Goal: Task Accomplishment & Management: Use online tool/utility

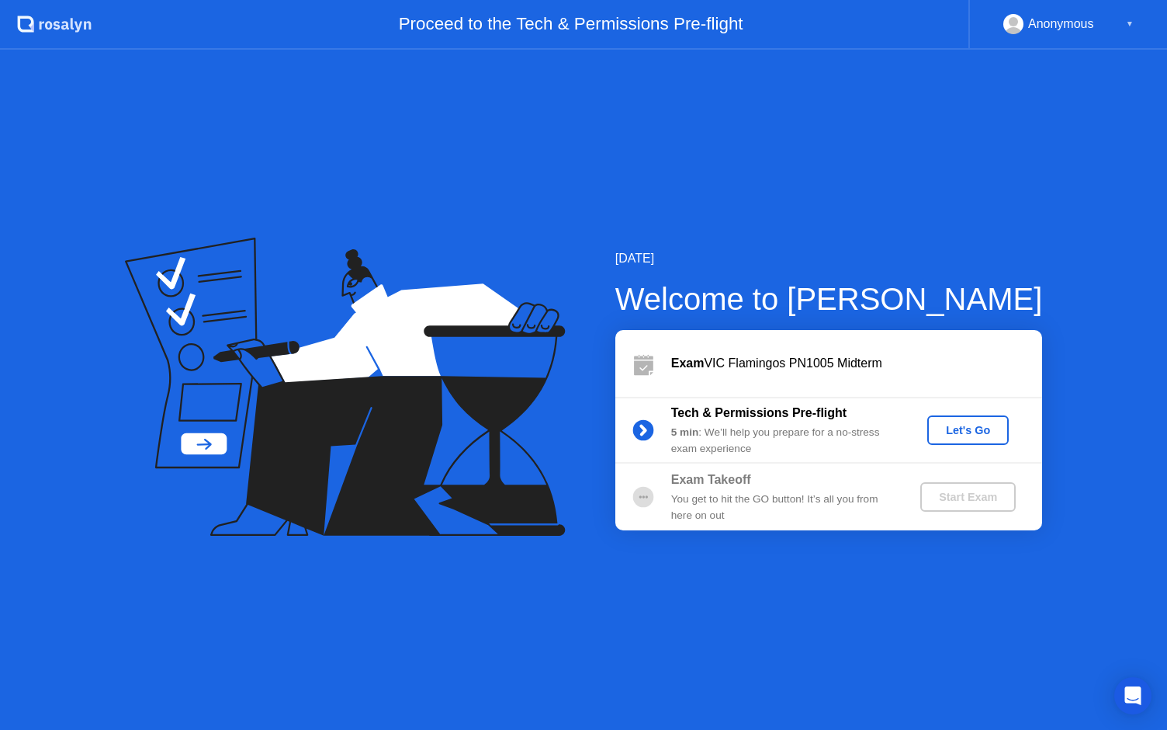
click at [855, 342] on div "Exam VIC Flamingos PN1005 Midterm" at bounding box center [829, 363] width 427 height 67
click at [966, 436] on div "Let's Go" at bounding box center [968, 430] width 69 height 12
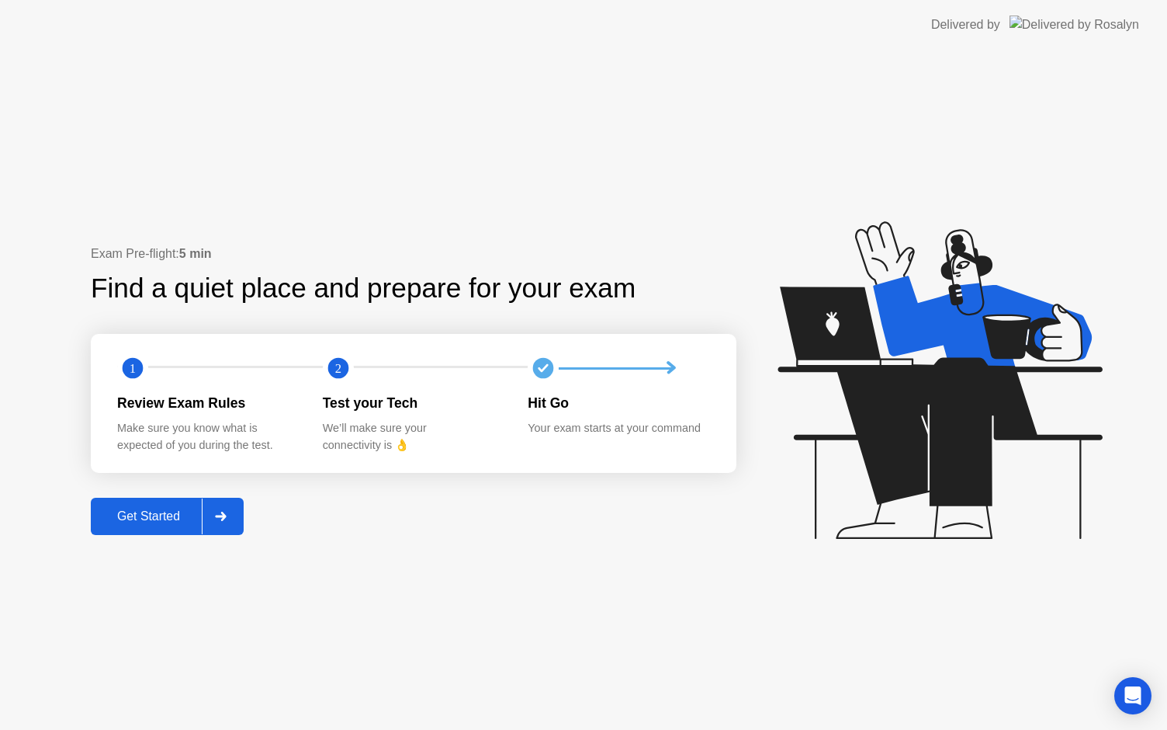
click at [136, 509] on div "Get Started" at bounding box center [148, 516] width 106 height 14
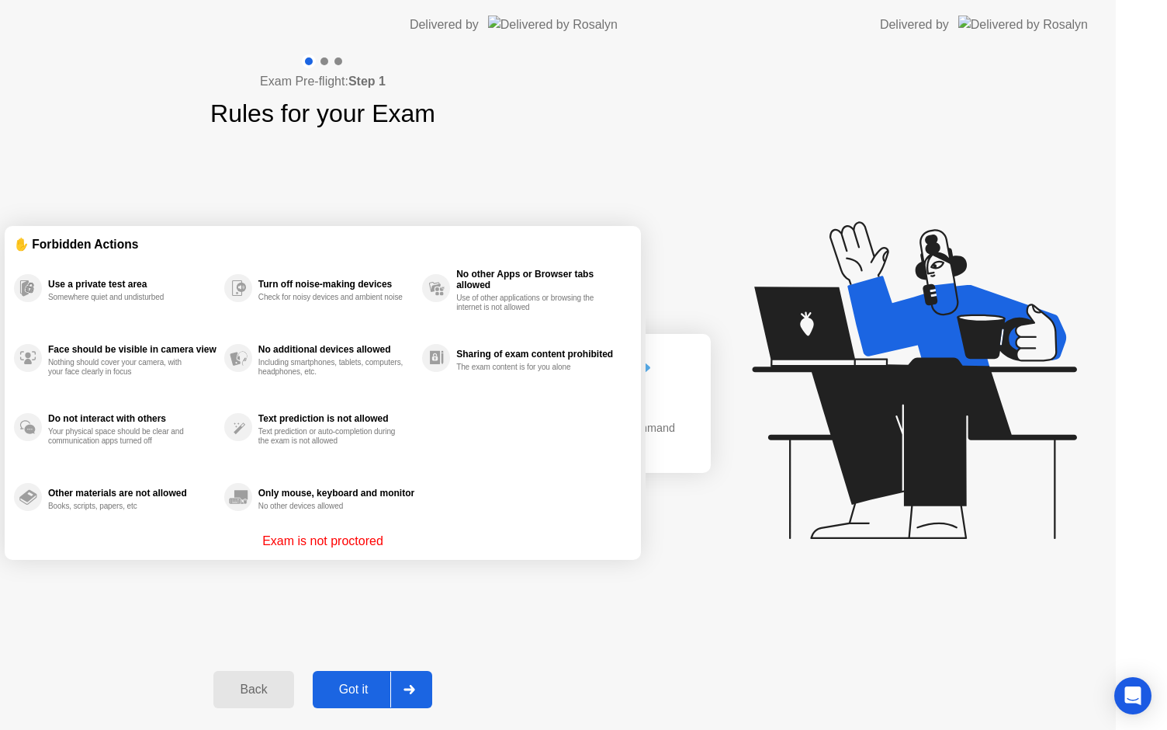
click at [136, 506] on div "Exam Pre-flight: Step 1 Rules for your Exam ✋ Forbidden Actions Use a private t…" at bounding box center [323, 390] width 646 height 680
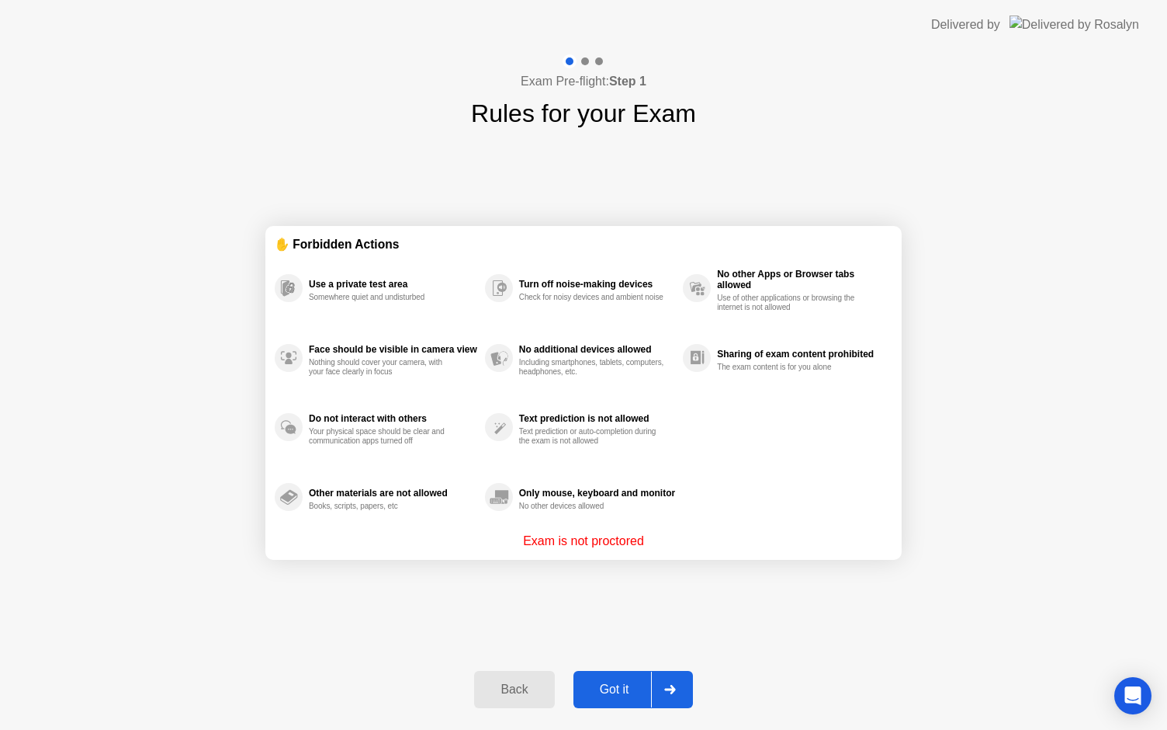
click at [624, 689] on div "Got it" at bounding box center [614, 689] width 73 height 14
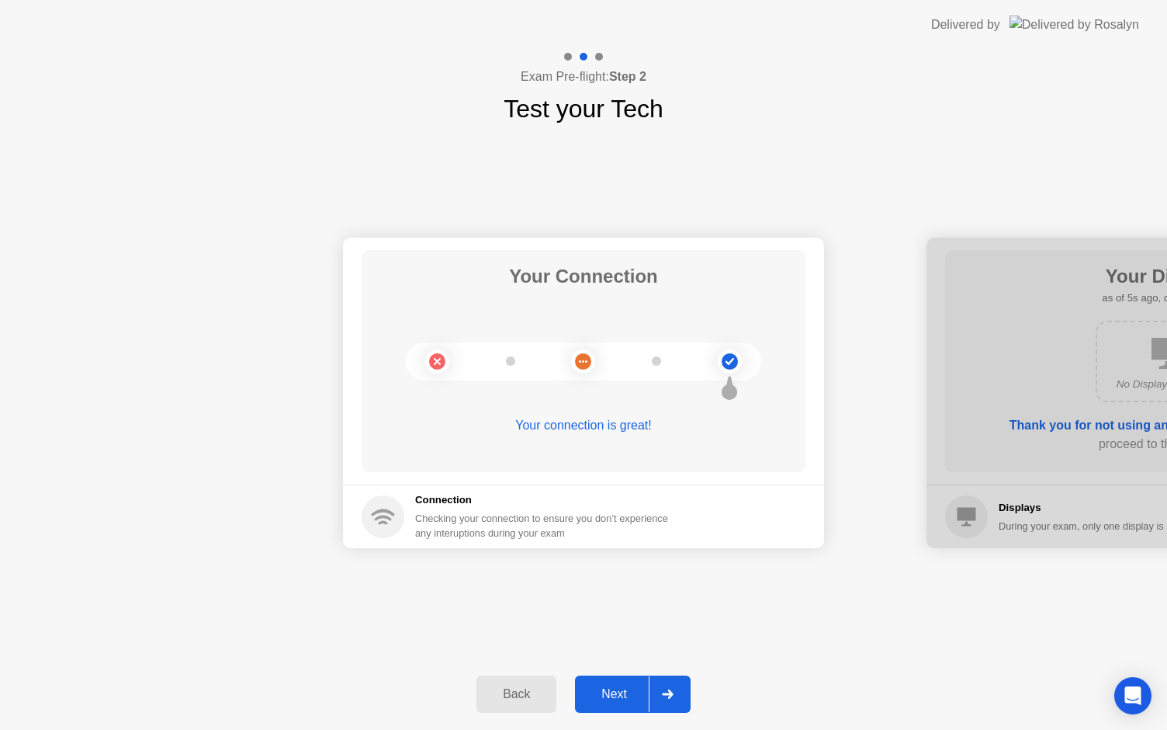
click at [624, 689] on div "Next" at bounding box center [614, 694] width 69 height 14
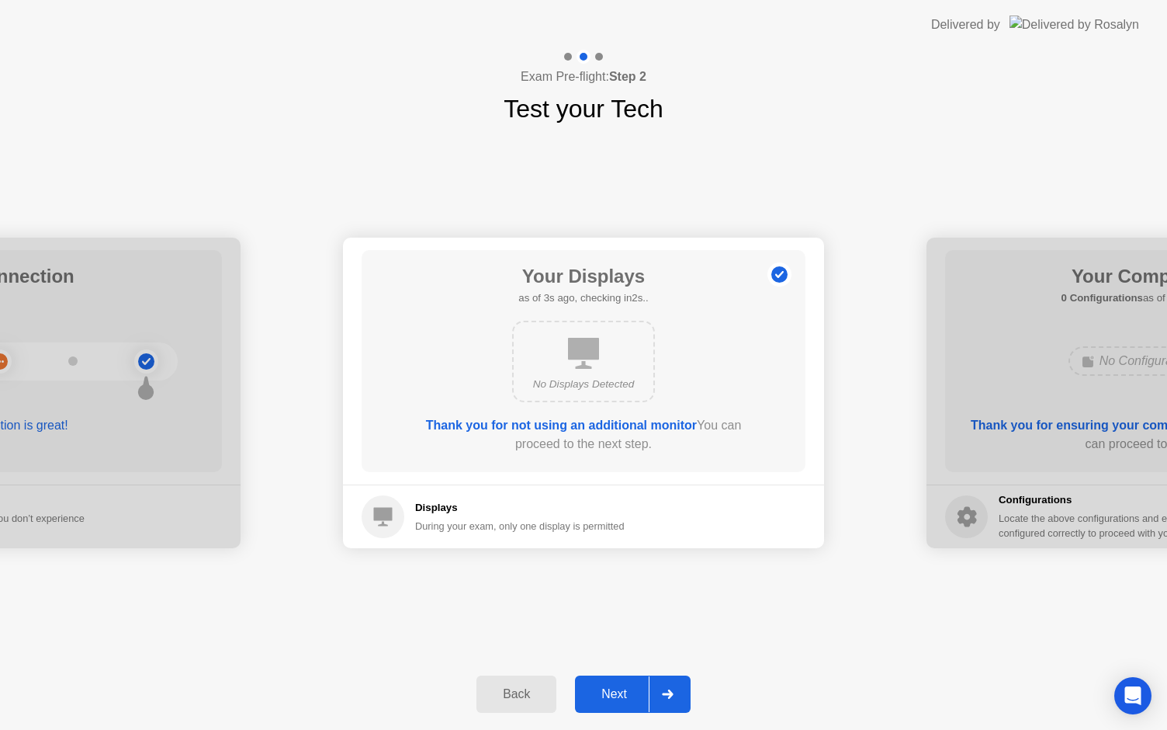
click at [619, 691] on div "Next" at bounding box center [614, 694] width 69 height 14
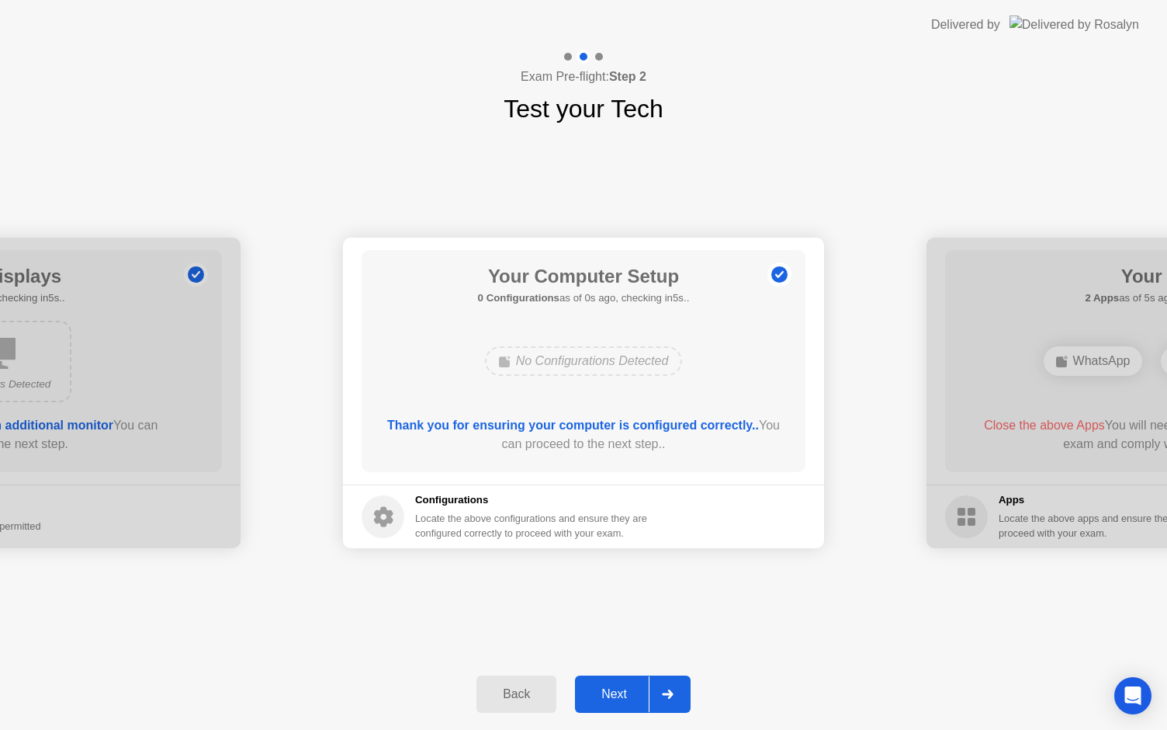
click at [623, 687] on div "Next" at bounding box center [614, 694] width 69 height 14
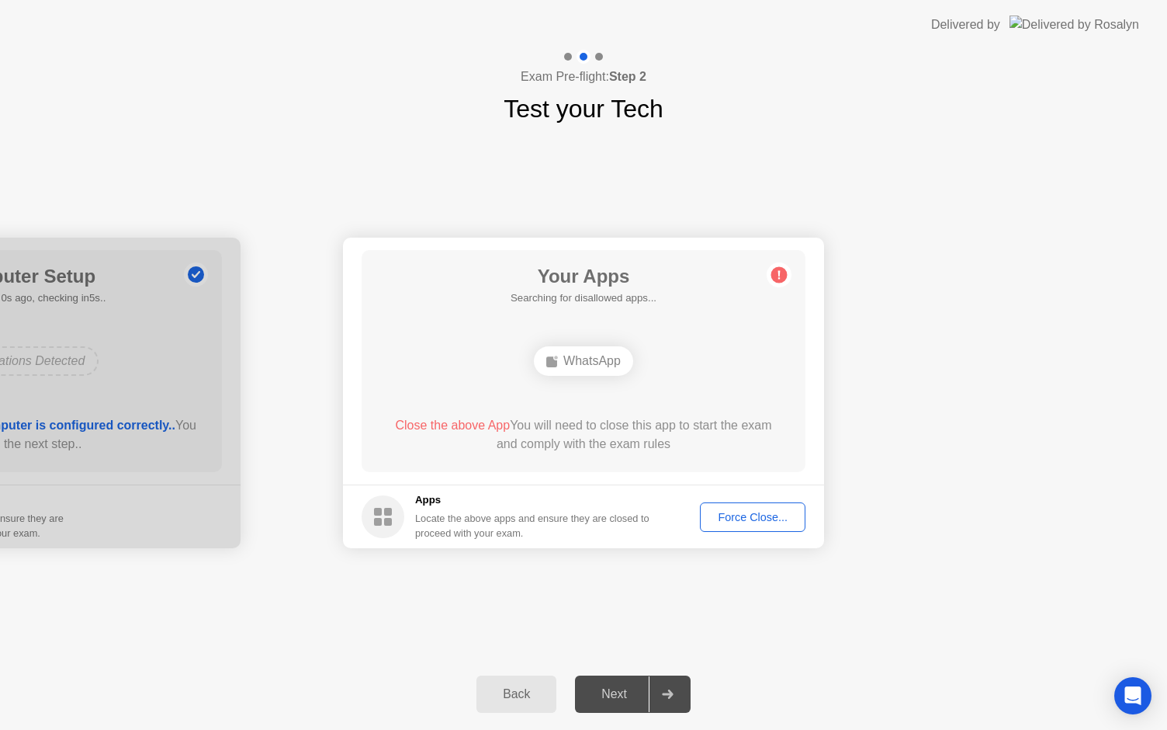
click at [209, 353] on div at bounding box center [-1, 393] width 481 height 310
click at [531, 683] on button "Back" at bounding box center [517, 693] width 80 height 37
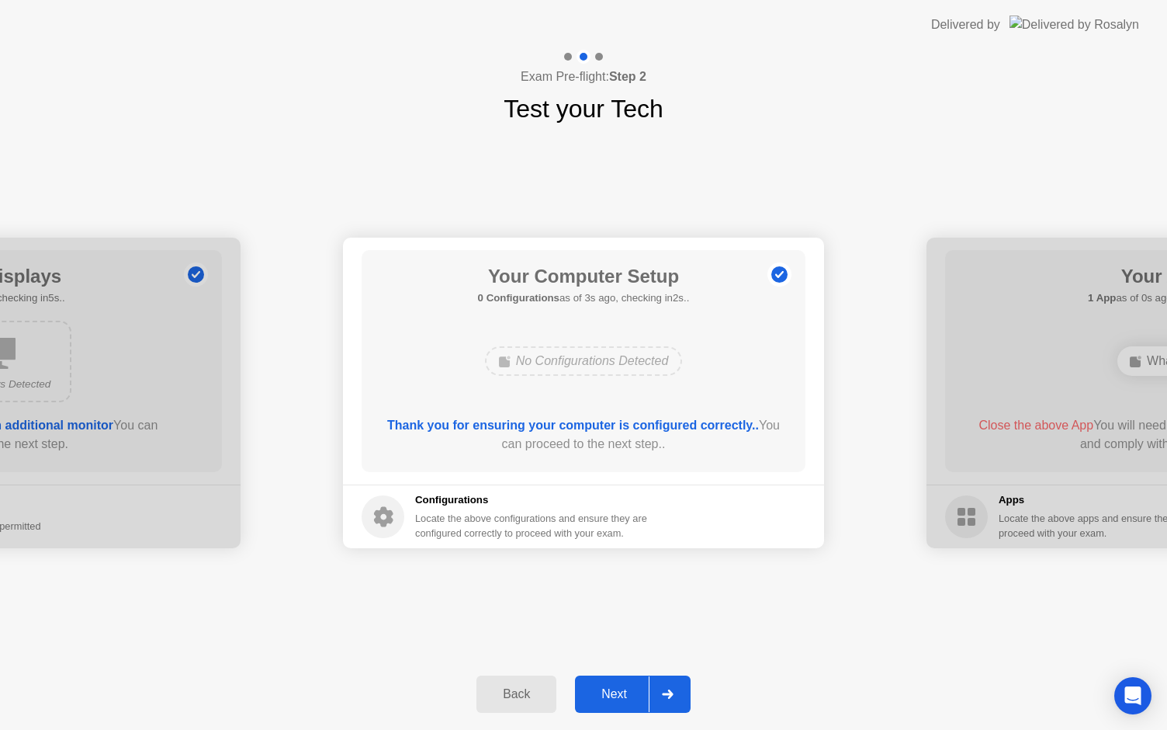
click at [627, 692] on div "Next" at bounding box center [614, 694] width 69 height 14
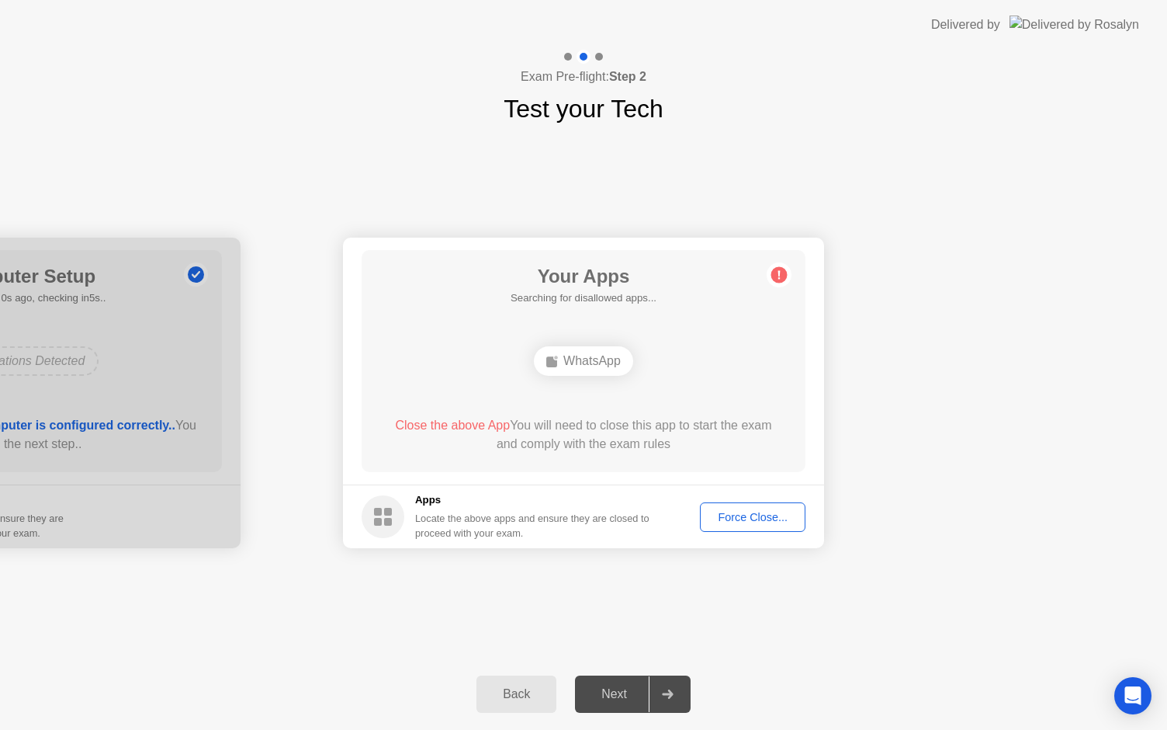
click at [606, 354] on div "WhatsApp" at bounding box center [583, 360] width 99 height 29
click at [743, 511] on div "Force Close..." at bounding box center [753, 517] width 95 height 12
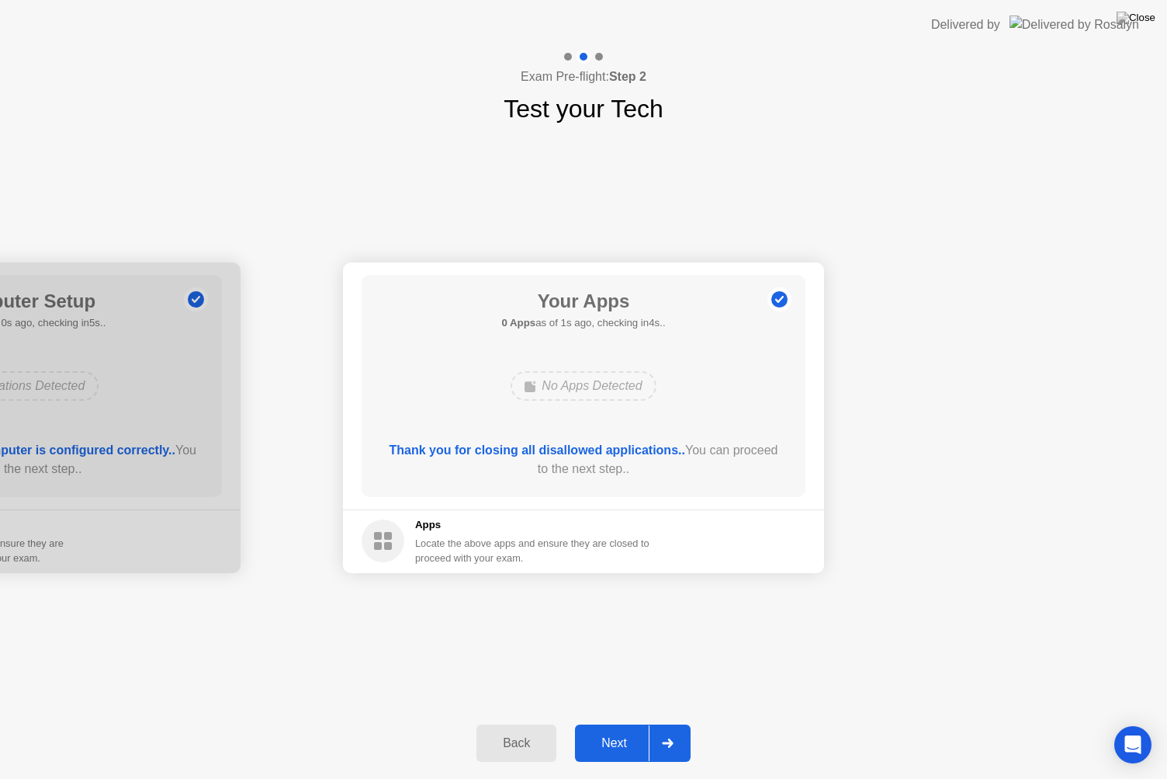
click at [609, 729] on div "Next" at bounding box center [614, 743] width 69 height 14
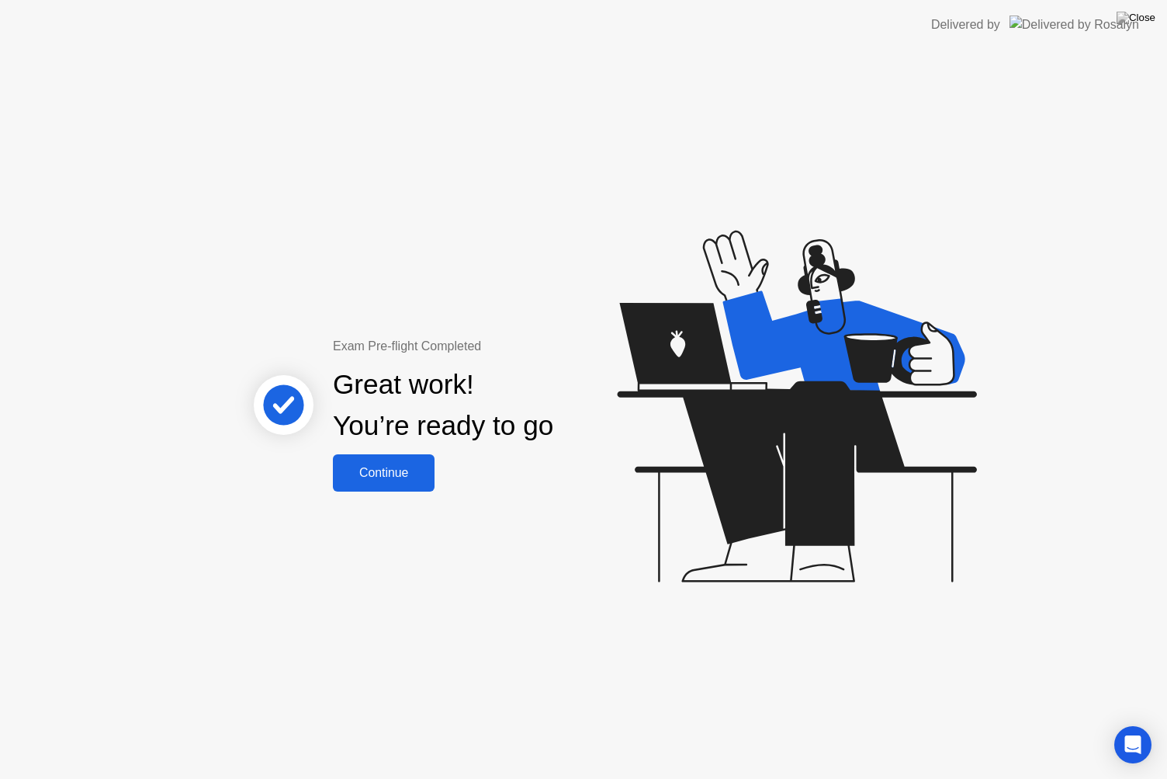
click at [398, 475] on div "Continue" at bounding box center [384, 473] width 92 height 14
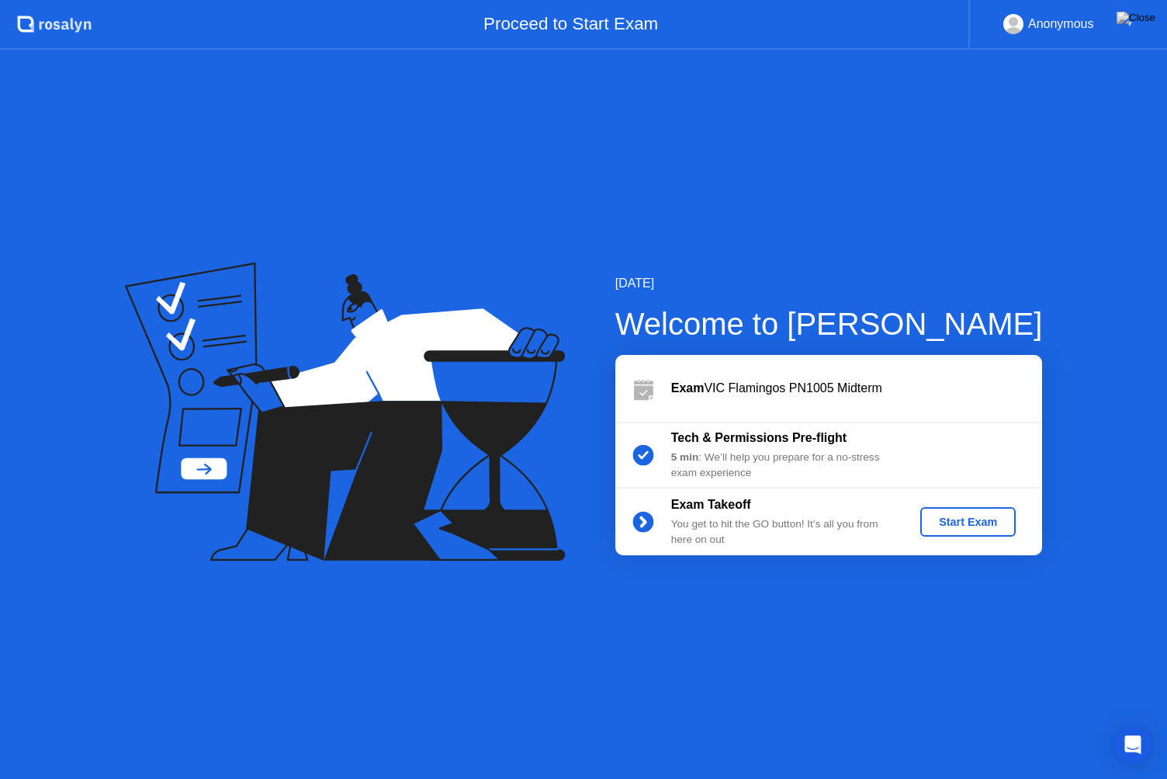
click at [1129, 25] on div "▼" at bounding box center [1130, 24] width 8 height 20
click at [1108, 25] on div "Anonymous ▼" at bounding box center [1069, 24] width 130 height 20
click at [1066, 31] on div "Anonymous" at bounding box center [1061, 24] width 66 height 20
click at [1129, 25] on div "▼" at bounding box center [1130, 24] width 8 height 20
click at [1127, 23] on div "▼" at bounding box center [1130, 24] width 8 height 20
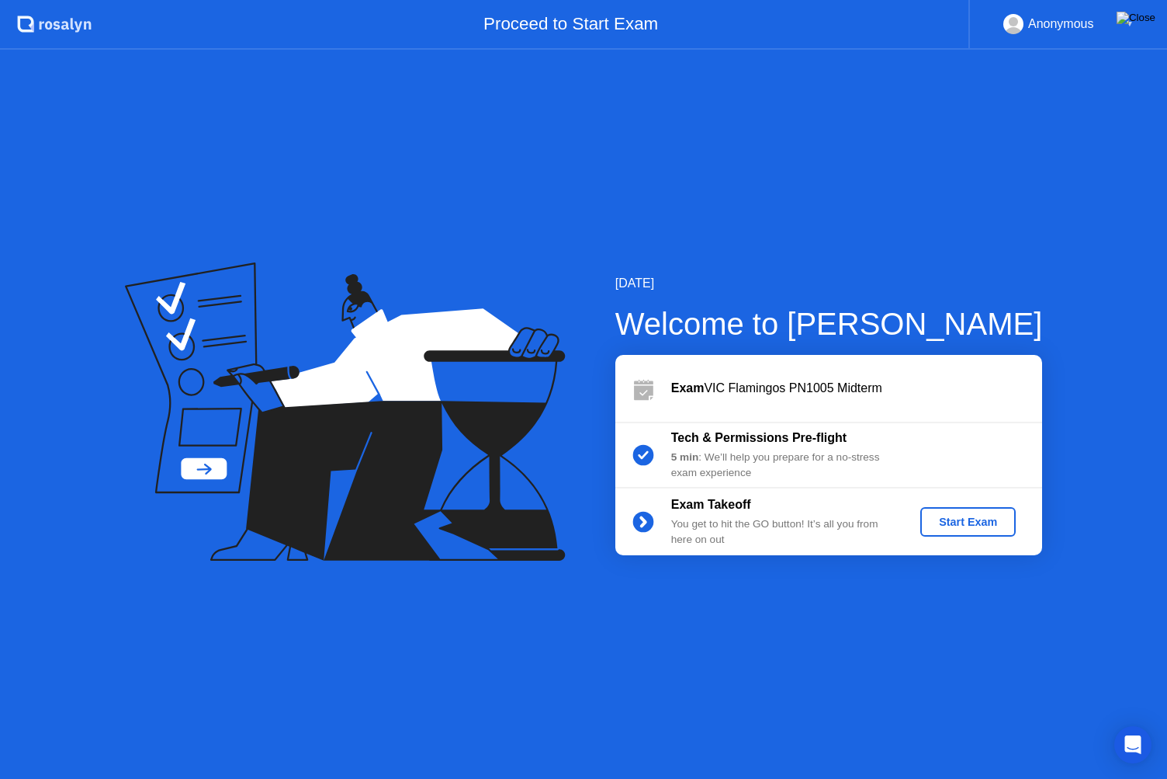
click at [1144, 20] on img at bounding box center [1136, 18] width 39 height 12
click at [935, 526] on div "Start Exam" at bounding box center [968, 521] width 83 height 12
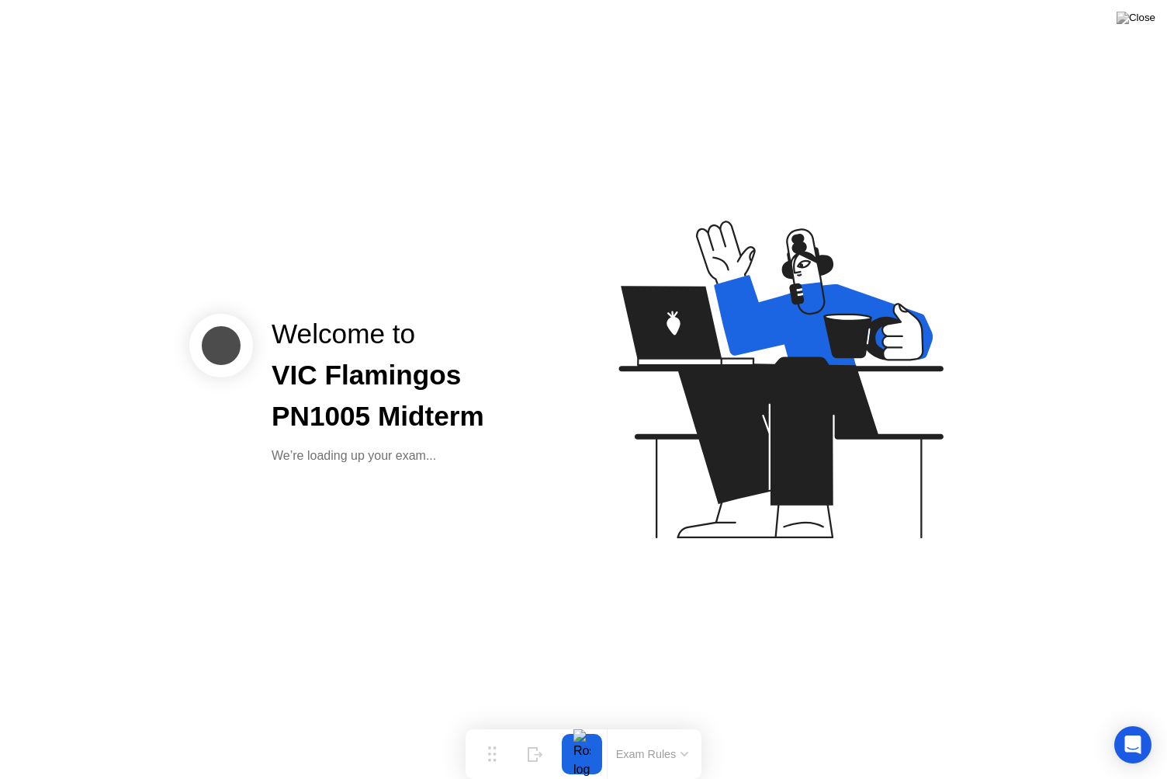
click at [663, 729] on button "Exam Rules" at bounding box center [653, 754] width 82 height 14
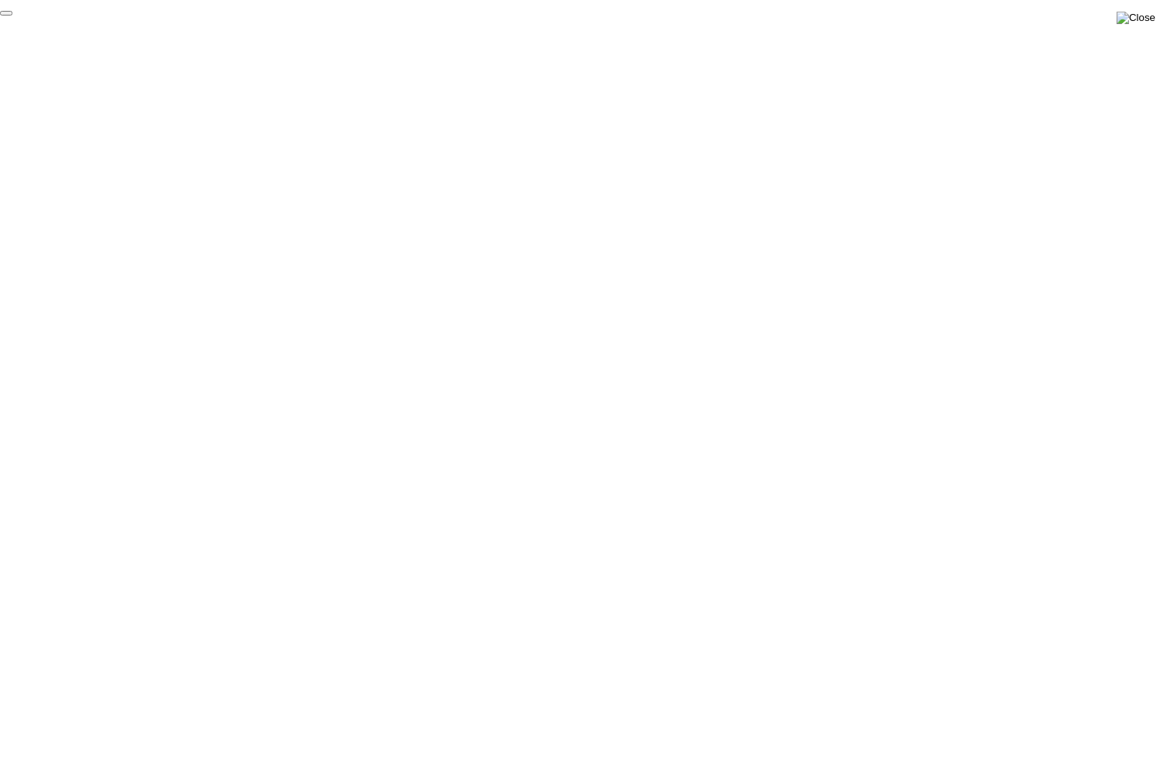
click at [1155, 16] on img at bounding box center [1136, 18] width 39 height 12
